Goal: Task Accomplishment & Management: Manage account settings

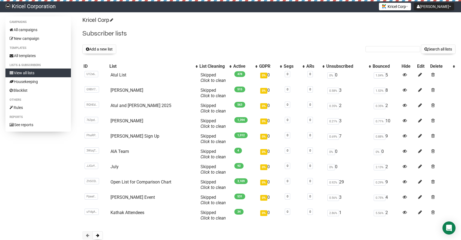
scroll to position [34, 0]
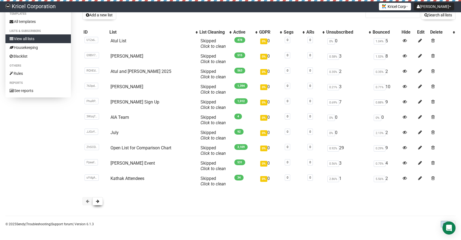
click at [95, 200] on button at bounding box center [98, 201] width 10 height 8
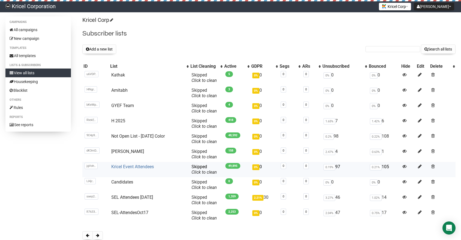
click at [129, 166] on link "Kricel Event Attendees" at bounding box center [132, 166] width 43 height 5
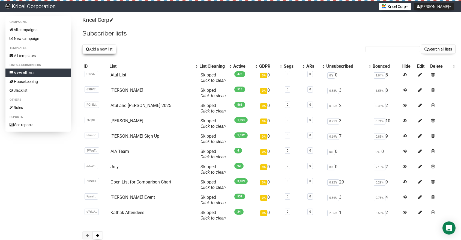
click at [99, 47] on button "Add a new list" at bounding box center [99, 48] width 34 height 9
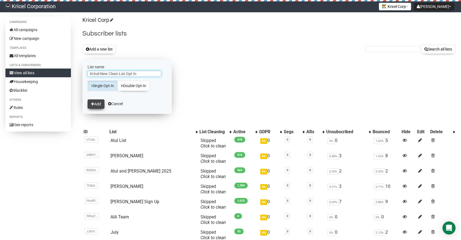
type input "Kricel New Clean List Opt In"
click at [94, 104] on button "Add" at bounding box center [96, 103] width 17 height 9
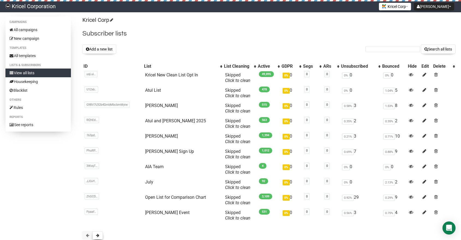
click at [95, 234] on button at bounding box center [98, 235] width 10 height 8
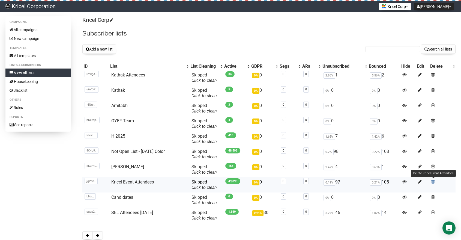
click at [432, 180] on span at bounding box center [433, 181] width 4 height 5
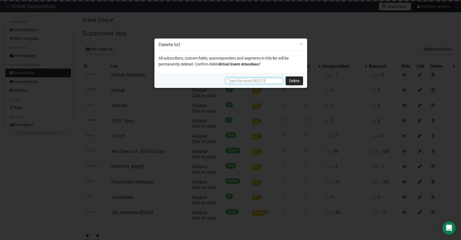
click at [269, 80] on input "text" at bounding box center [254, 81] width 57 height 6
type input "DELETE"
click at [294, 81] on link "Delete" at bounding box center [294, 80] width 17 height 9
click at [294, 82] on link "Delete" at bounding box center [294, 80] width 17 height 9
click at [296, 78] on link "Delete" at bounding box center [294, 80] width 17 height 9
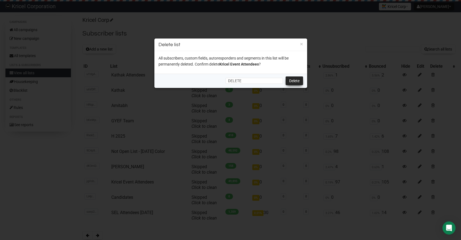
click at [296, 79] on link "Delete" at bounding box center [294, 80] width 17 height 9
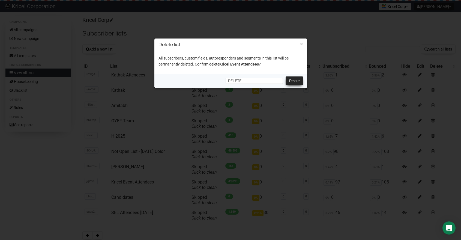
click at [296, 79] on link "Delete" at bounding box center [294, 80] width 17 height 9
click at [296, 78] on link "Delete" at bounding box center [294, 80] width 17 height 9
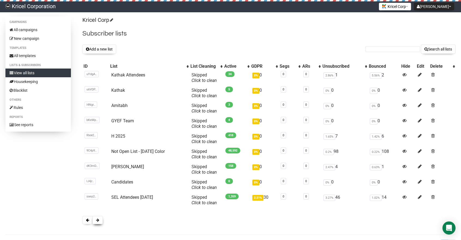
click at [98, 220] on span at bounding box center [97, 220] width 3 height 4
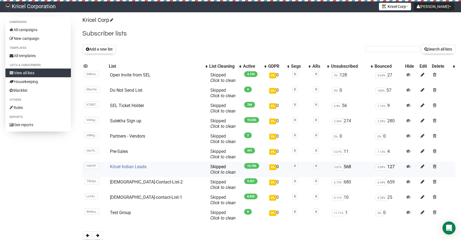
click at [137, 166] on link "Kricel Indian Leads" at bounding box center [128, 166] width 37 height 5
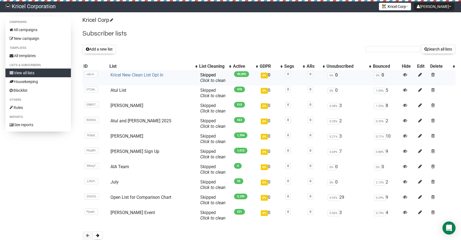
click at [132, 74] on link "Kricel New Clean List Opt In" at bounding box center [137, 74] width 53 height 5
